Goal: Transaction & Acquisition: Purchase product/service

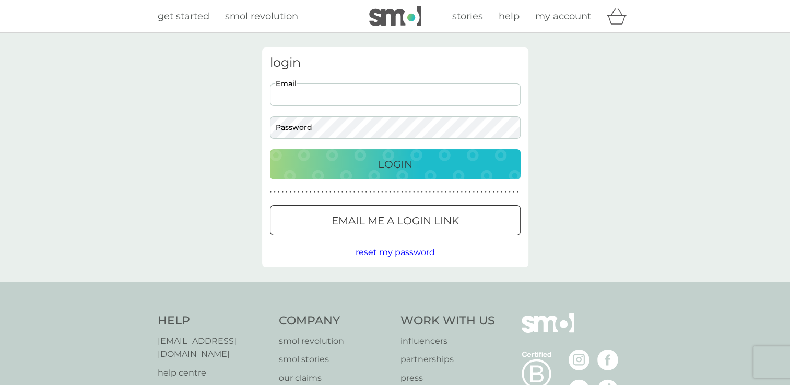
click at [389, 96] on input "Email" at bounding box center [395, 95] width 251 height 22
type input "[EMAIL_ADDRESS][DOMAIN_NAME]"
click at [405, 254] on span "reset my password" at bounding box center [395, 252] width 79 height 10
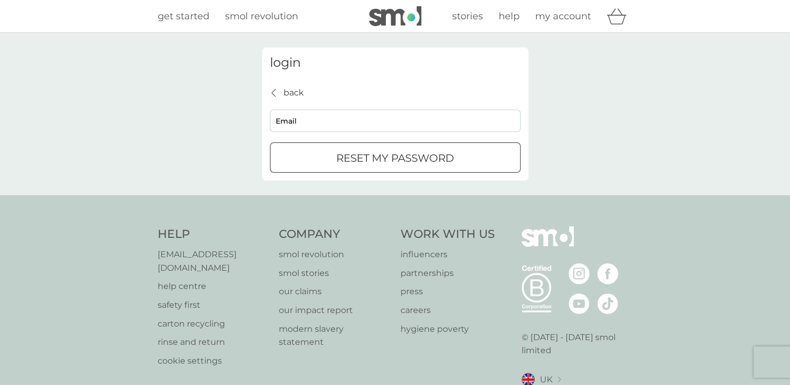
click at [340, 116] on input "Email" at bounding box center [395, 121] width 251 height 22
type input "deborahnorton75@yahoo.com"
click at [372, 161] on p "reset my password" at bounding box center [395, 158] width 118 height 17
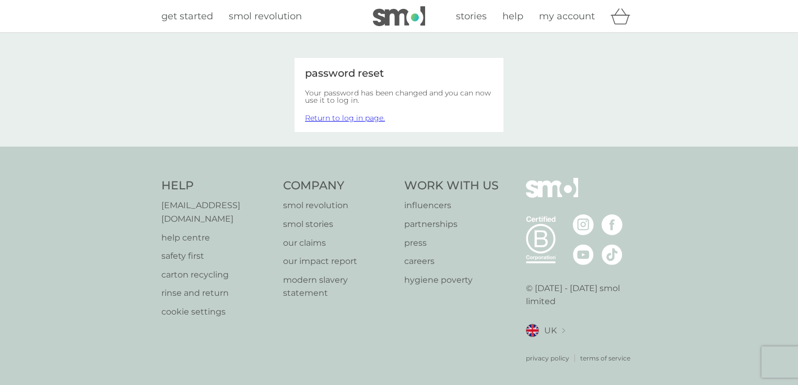
click at [570, 19] on span "my account" at bounding box center [567, 15] width 56 height 11
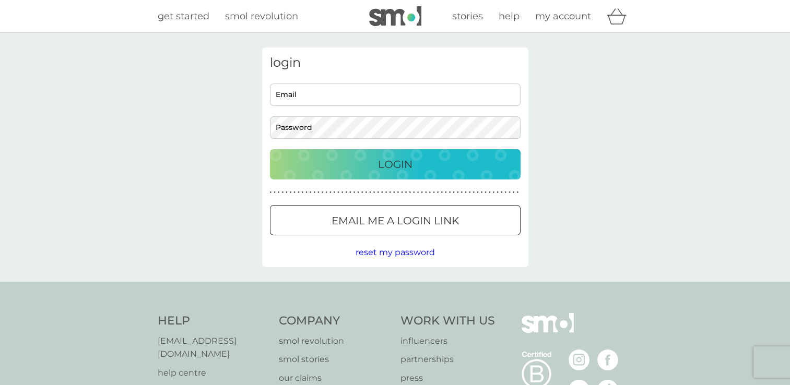
click at [411, 87] on input "Email" at bounding box center [395, 95] width 251 height 22
type input "deborahnorton75@yahoo.com"
click at [398, 166] on p "Login" at bounding box center [395, 164] width 34 height 17
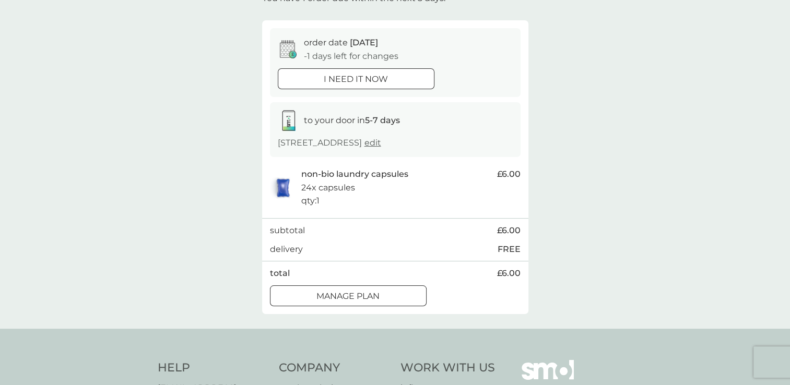
scroll to position [97, 0]
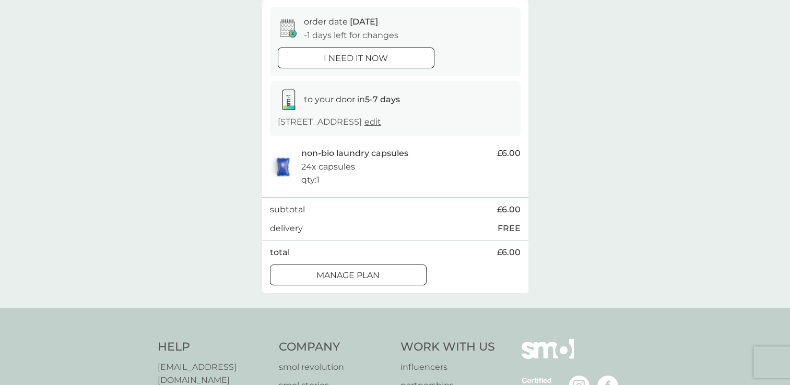
click at [376, 275] on p "Manage plan" at bounding box center [347, 276] width 63 height 14
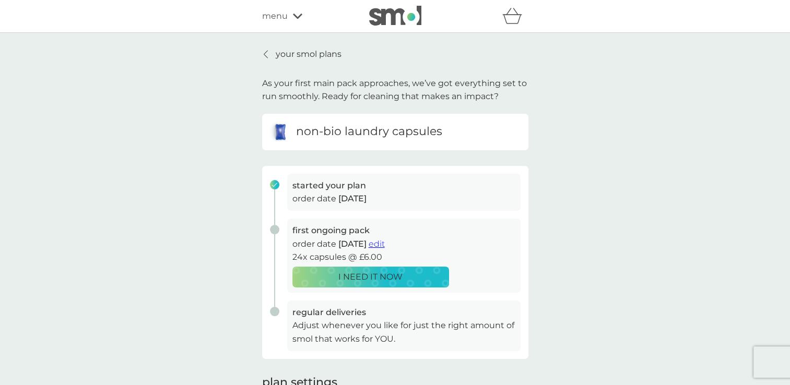
click at [506, 270] on div "first ongoing pack order date 8 Sep 2025 edit 24x capsules @ £6.00 I NEED IT NOW" at bounding box center [403, 256] width 233 height 74
click at [399, 281] on p "I NEED IT NOW" at bounding box center [370, 277] width 64 height 14
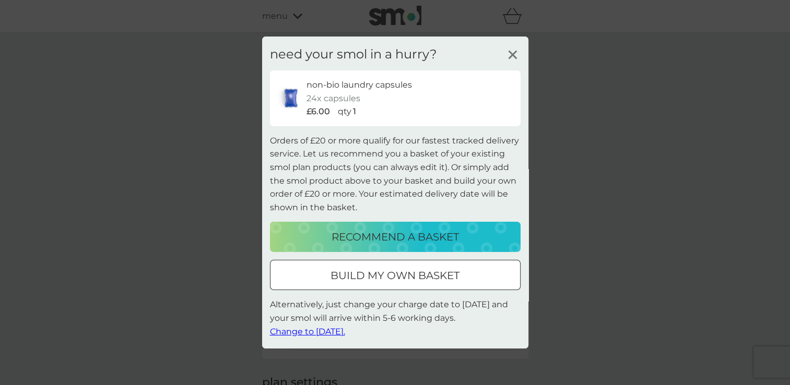
click at [457, 278] on p "build my own basket" at bounding box center [394, 275] width 129 height 17
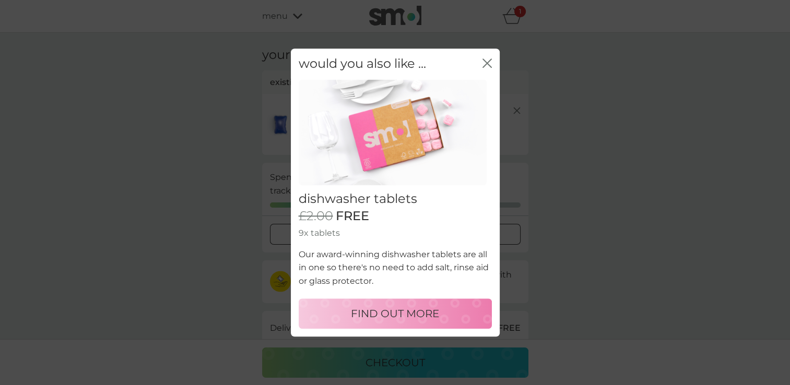
click at [483, 63] on icon "close" at bounding box center [486, 62] width 9 height 9
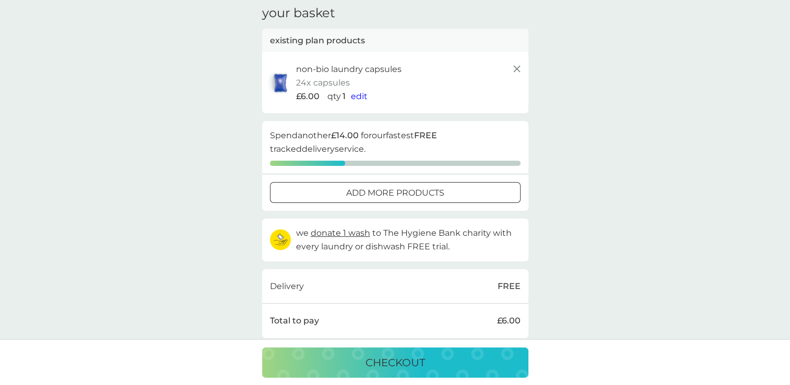
scroll to position [111, 0]
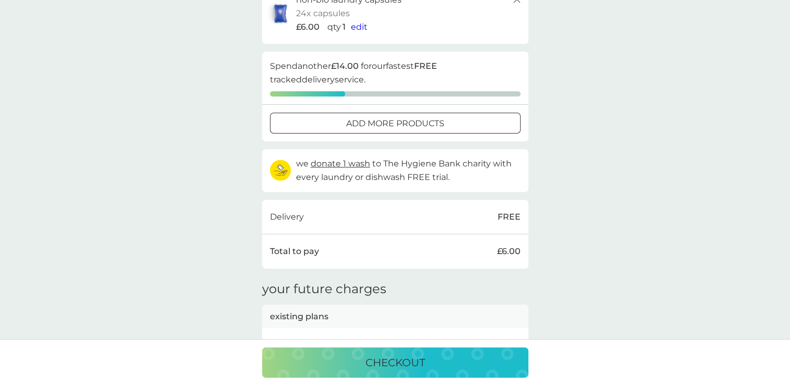
click at [455, 126] on div "add more products" at bounding box center [395, 124] width 250 height 14
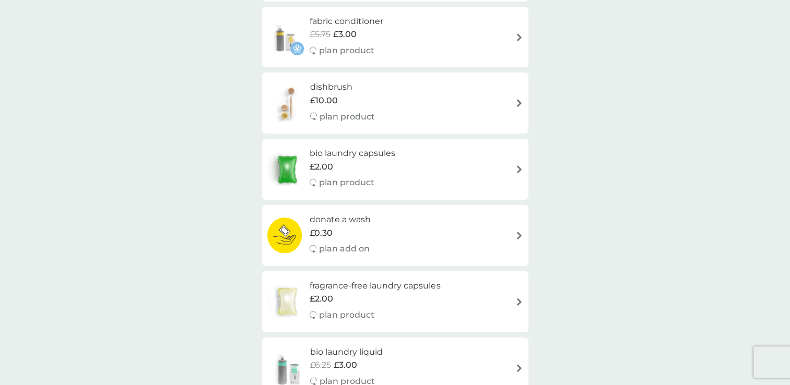
scroll to position [577, 0]
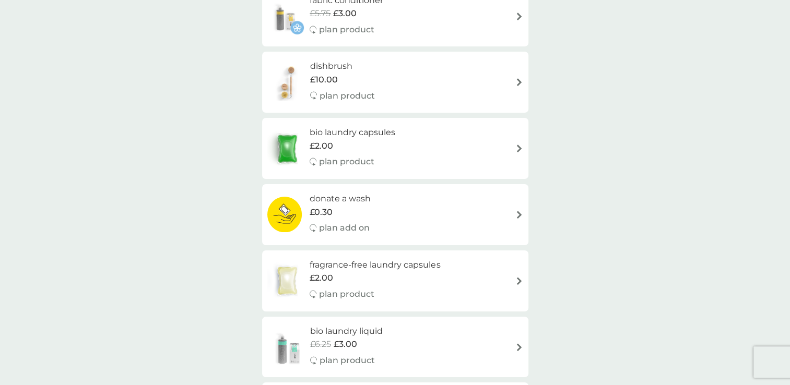
click at [361, 134] on h6 "bio laundry capsules" at bounding box center [353, 133] width 86 height 14
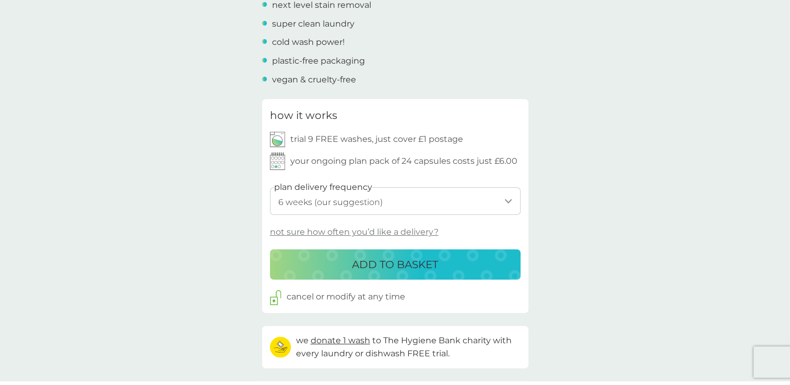
scroll to position [424, 0]
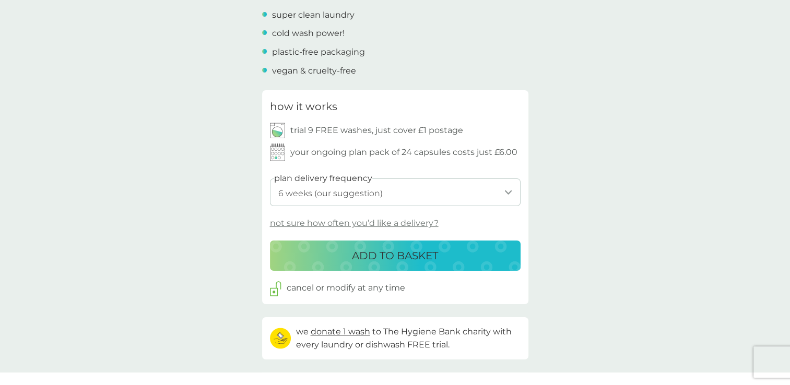
click at [507, 191] on select "1 week 2 weeks 3 weeks 4 weeks 5 weeks 6 weeks (our suggestion) 7 weeks 8 weeks…" at bounding box center [395, 193] width 251 height 28
select select "28"
click at [270, 179] on select "1 week 2 weeks 3 weeks 4 weeks 5 weeks 6 weeks (our suggestion) 7 weeks 8 weeks…" at bounding box center [395, 193] width 251 height 28
click at [505, 264] on button "ADD TO BASKET" at bounding box center [395, 256] width 251 height 30
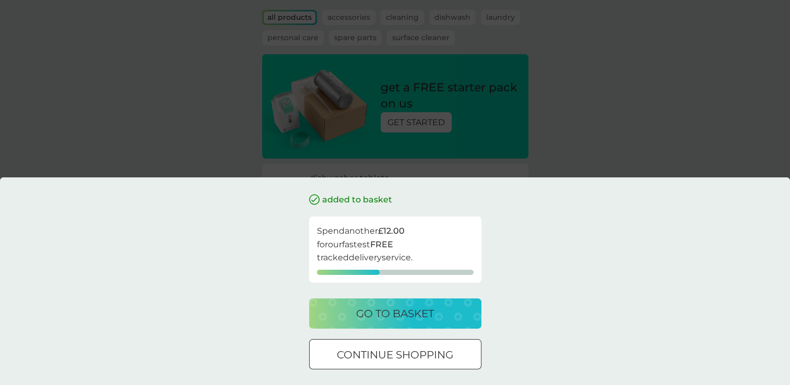
scroll to position [75, 0]
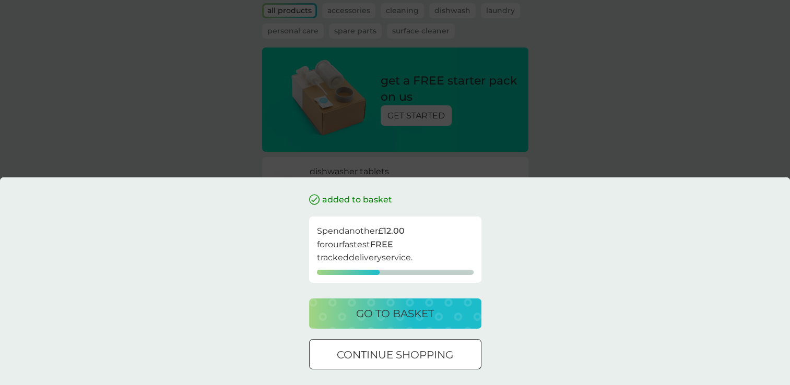
click at [447, 305] on button "go to basket" at bounding box center [395, 314] width 172 height 30
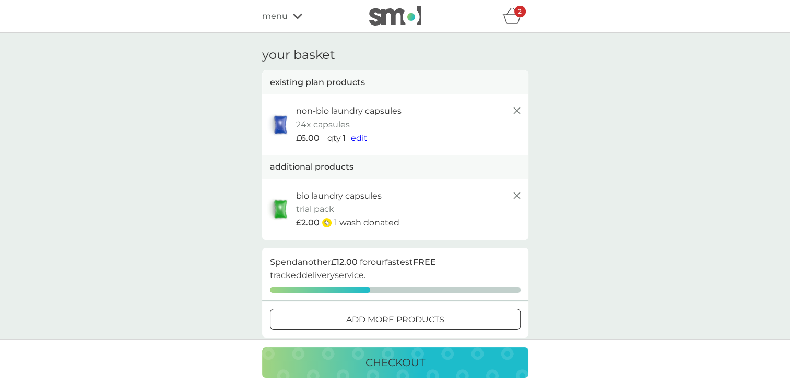
click at [499, 323] on div "add more products" at bounding box center [395, 320] width 250 height 14
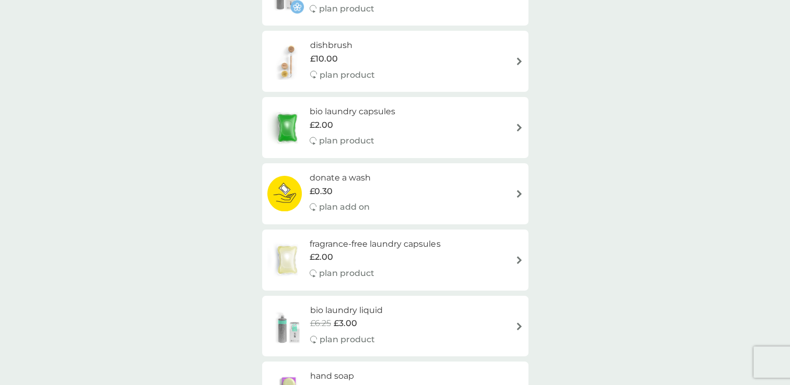
scroll to position [647, 0]
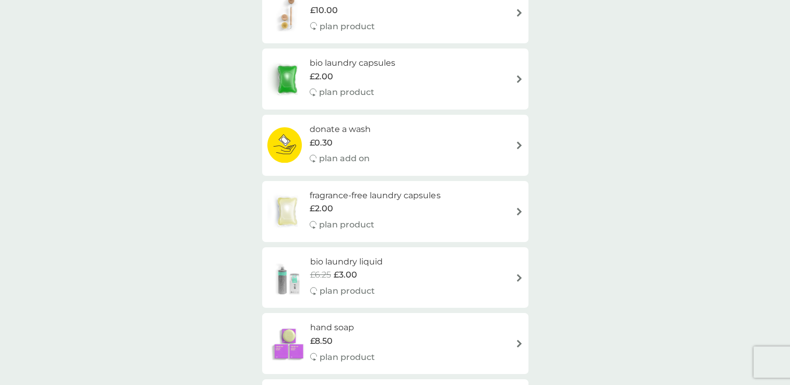
click at [520, 212] on img at bounding box center [519, 212] width 8 height 8
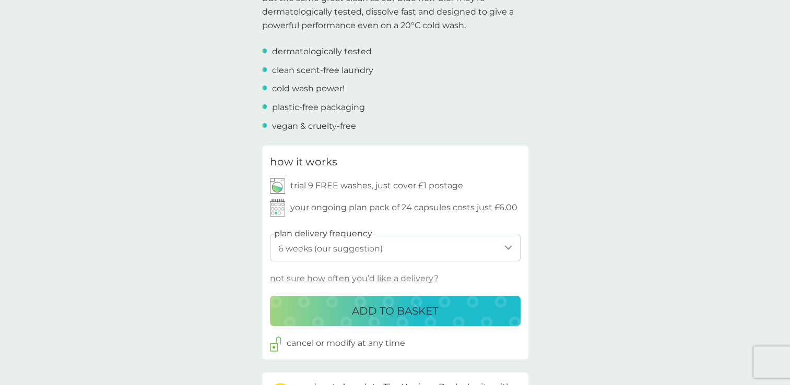
scroll to position [439, 0]
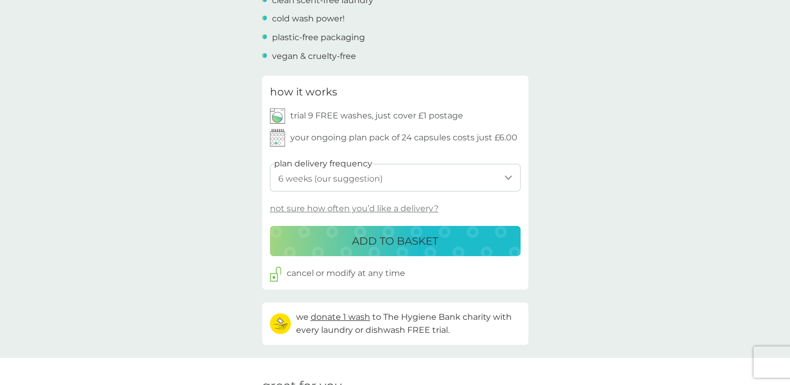
click at [509, 177] on select "1 week 2 weeks 3 weeks 4 weeks 5 weeks 6 weeks (our suggestion) 7 weeks 8 weeks…" at bounding box center [395, 178] width 251 height 28
select select "28"
click at [270, 164] on select "1 week 2 weeks 3 weeks 4 weeks 5 weeks 6 weeks (our suggestion) 7 weeks 8 weeks…" at bounding box center [395, 178] width 251 height 28
click at [425, 245] on p "ADD TO BASKET" at bounding box center [395, 241] width 86 height 17
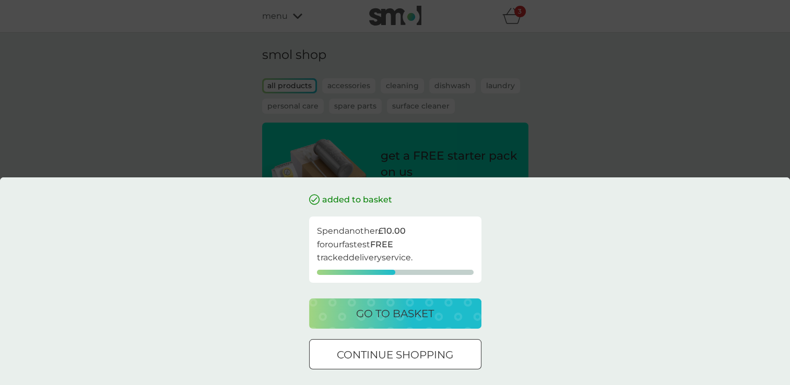
click at [426, 312] on p "go to basket" at bounding box center [395, 313] width 78 height 17
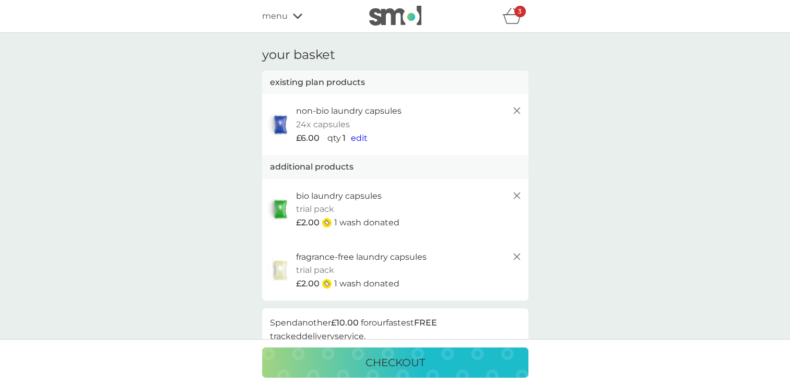
click at [460, 364] on div "checkout" at bounding box center [395, 362] width 245 height 17
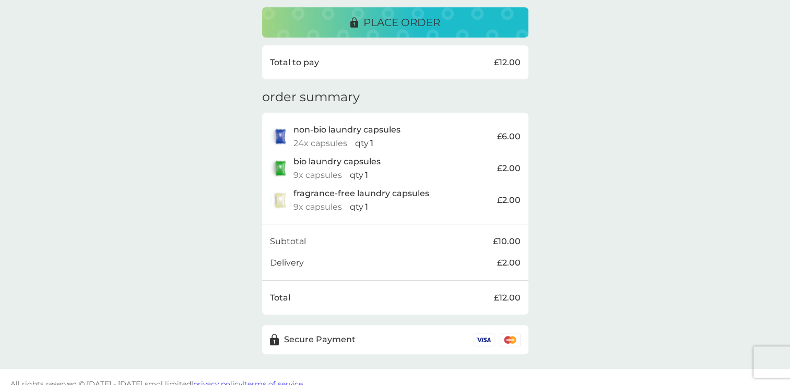
scroll to position [299, 0]
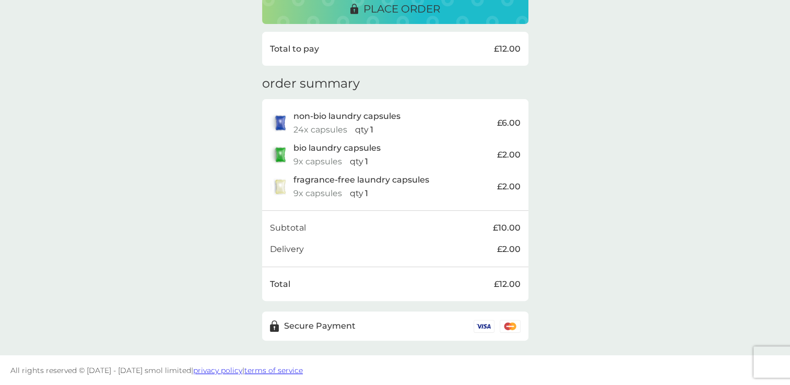
click at [394, 12] on p "place order" at bounding box center [401, 9] width 77 height 17
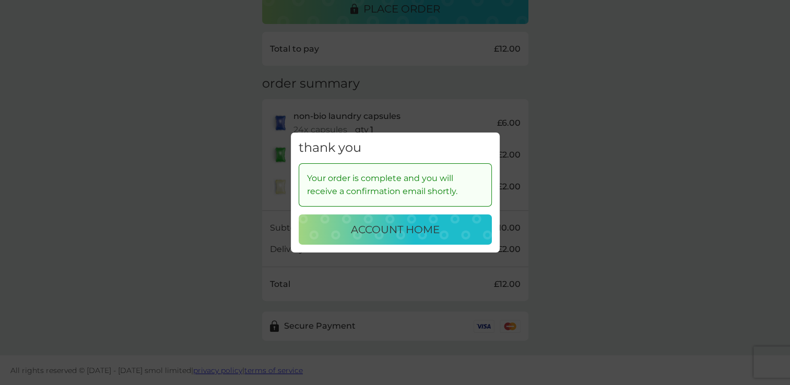
click at [420, 224] on p "account home" at bounding box center [395, 229] width 89 height 17
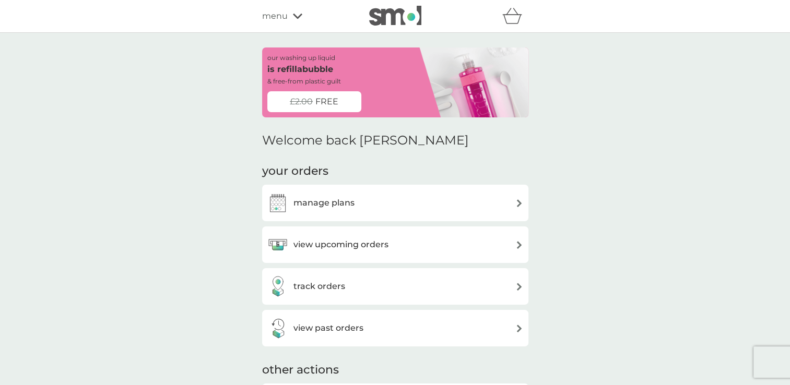
click at [374, 294] on div "track orders" at bounding box center [395, 286] width 256 height 21
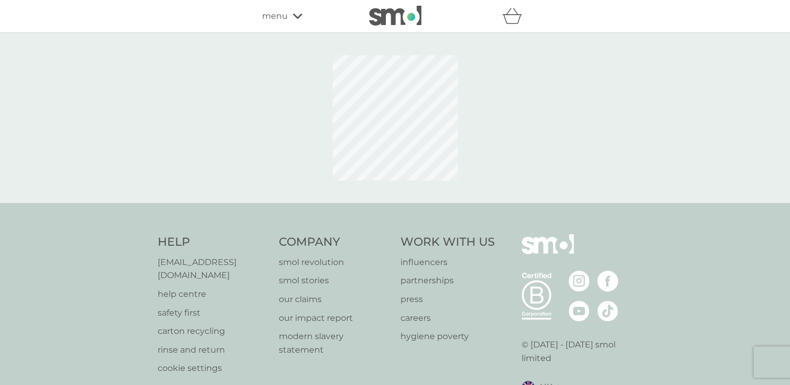
click at [374, 294] on p "our claims" at bounding box center [334, 300] width 111 height 14
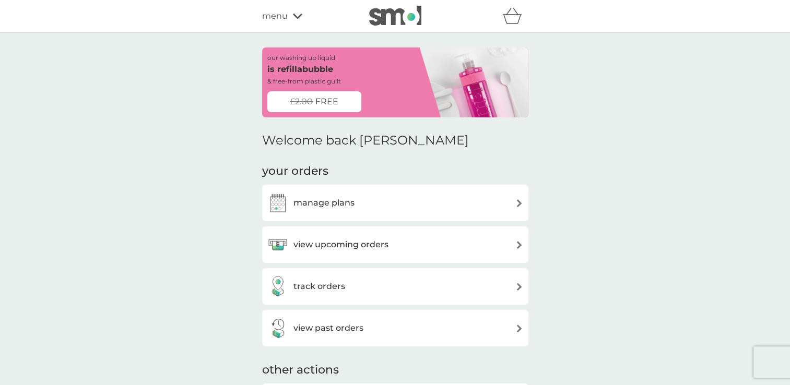
click at [569, 38] on div "our washing up liquid is refillabubble & free-from plastic guilt £2.00 FREE Wel…" at bounding box center [395, 390] width 790 height 714
click at [371, 244] on h3 "view upcoming orders" at bounding box center [340, 245] width 95 height 14
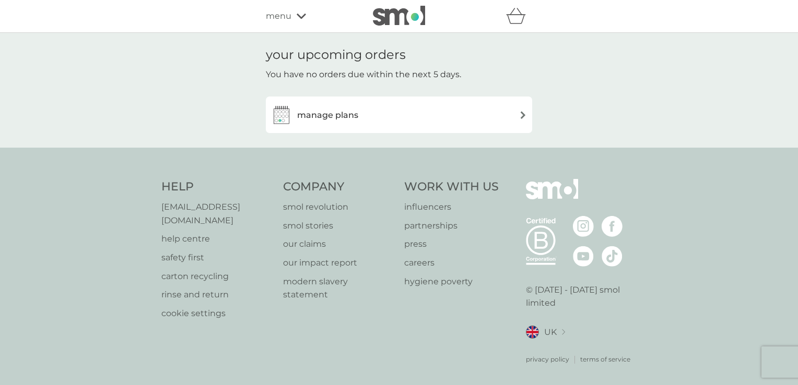
click at [303, 16] on icon at bounding box center [301, 16] width 9 height 5
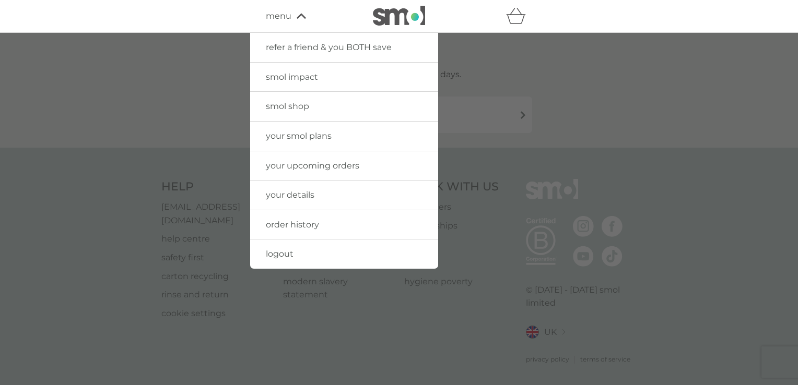
click at [315, 223] on span "order history" at bounding box center [292, 225] width 53 height 10
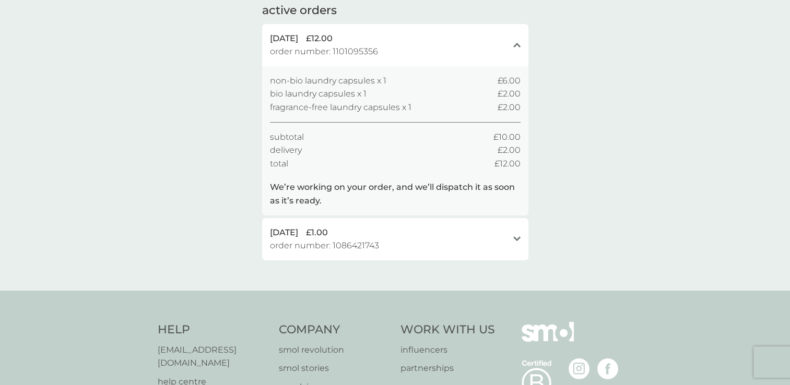
scroll to position [118, 0]
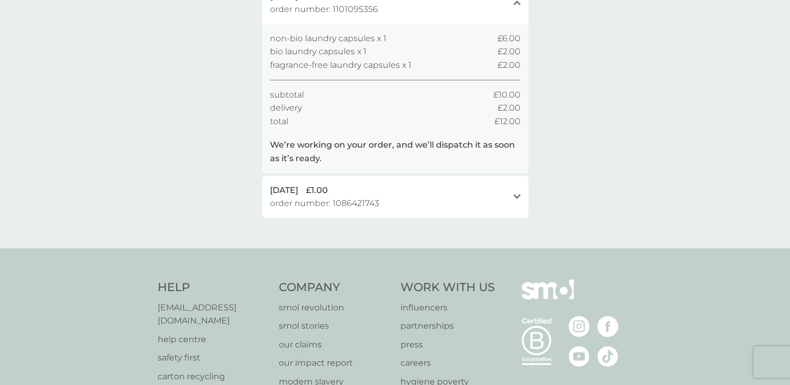
click at [516, 195] on icon "open" at bounding box center [516, 196] width 7 height 5
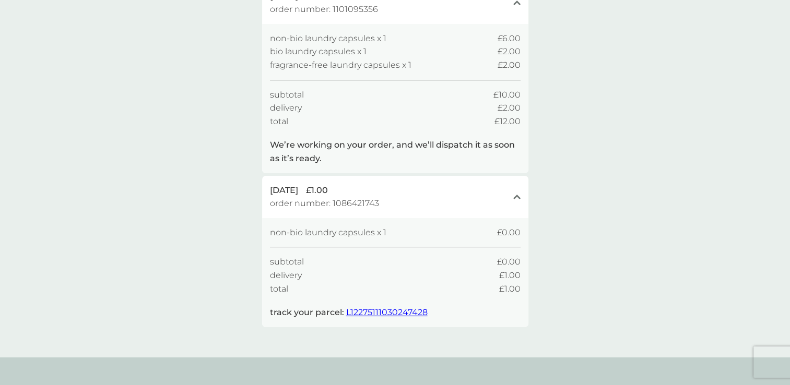
click at [371, 314] on span "L12275111030247428" at bounding box center [386, 313] width 81 height 10
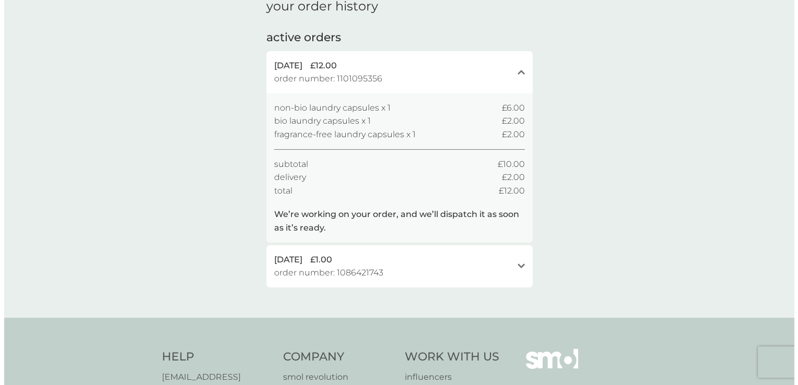
scroll to position [0, 0]
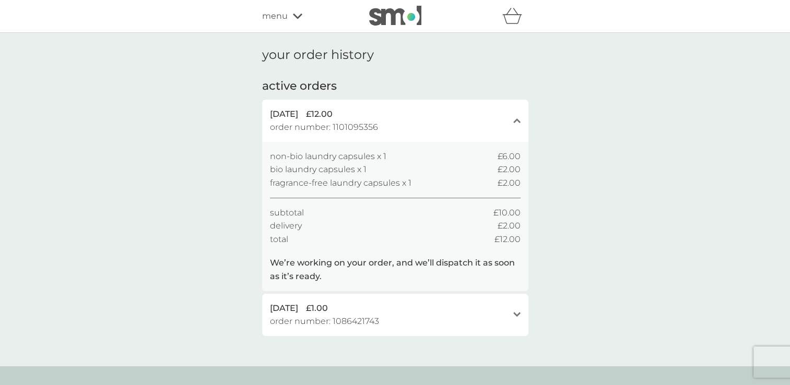
click at [359, 126] on span "order number: 1101095356" at bounding box center [324, 128] width 108 height 14
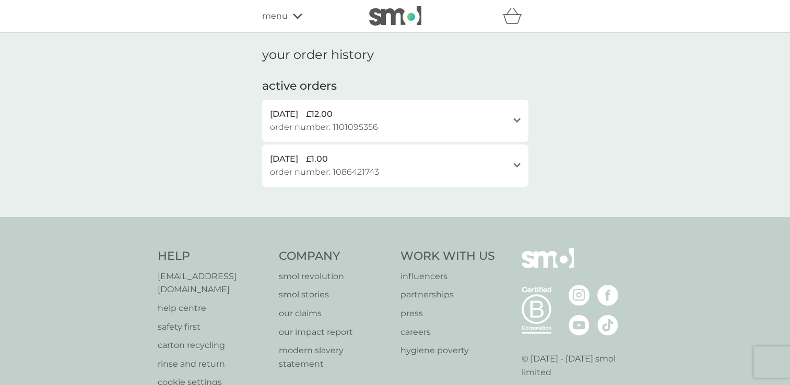
click at [359, 126] on span "order number: 1101095356" at bounding box center [324, 128] width 108 height 14
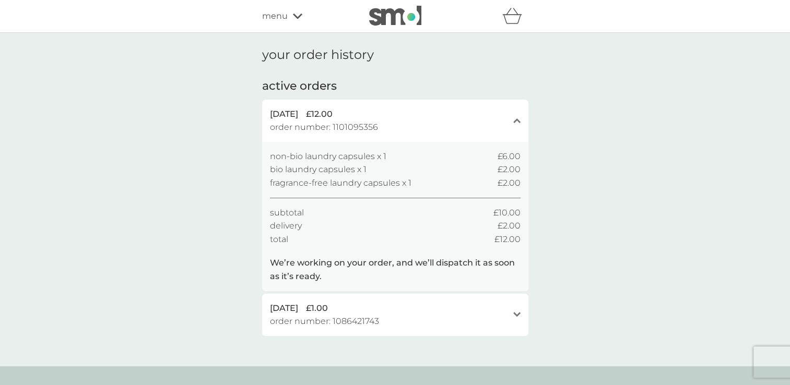
click at [301, 14] on icon at bounding box center [297, 16] width 9 height 5
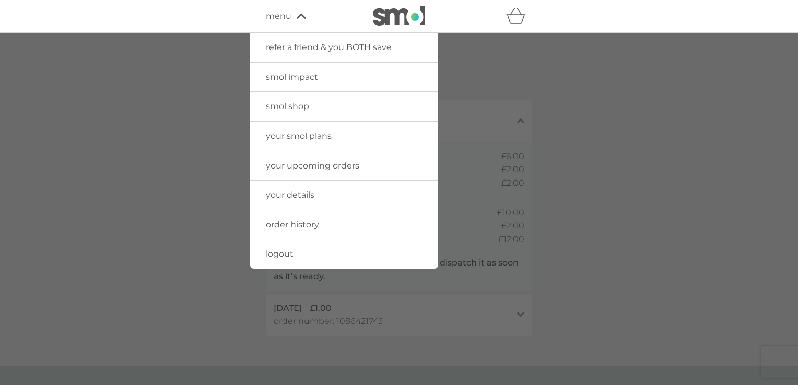
click at [300, 253] on link "logout" at bounding box center [344, 254] width 188 height 29
